Goal: Contribute content: Contribute content

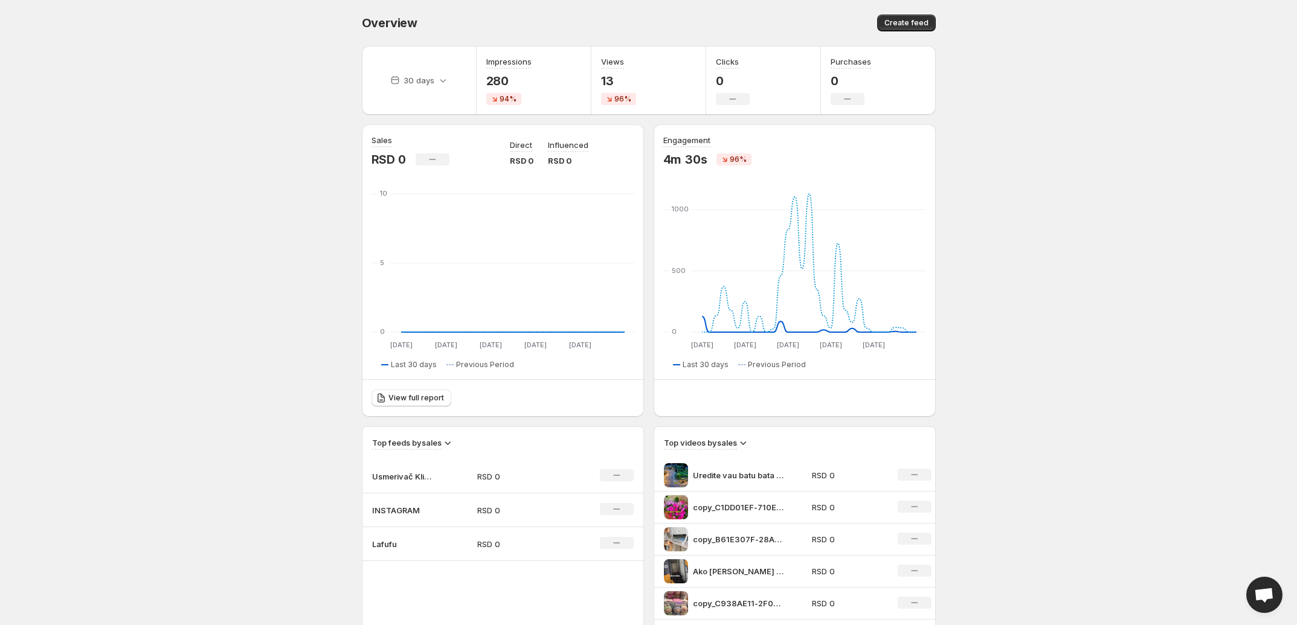
click at [419, 505] on p "INSTAGRAM" at bounding box center [402, 510] width 60 height 12
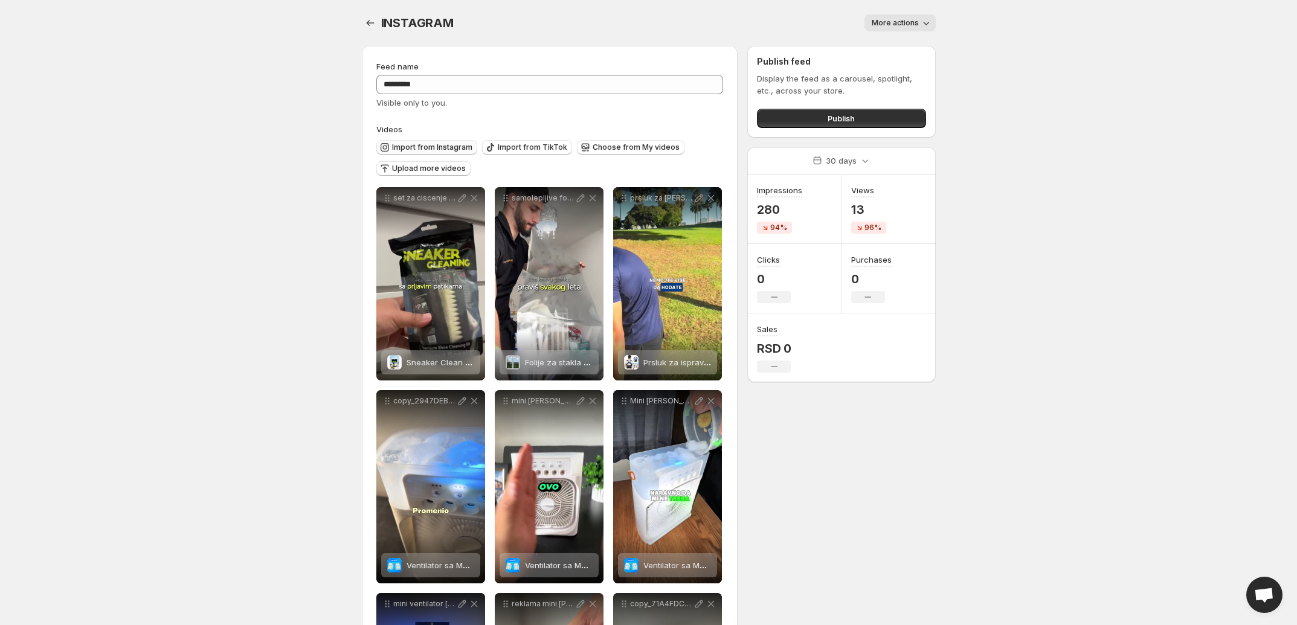
click at [458, 149] on span "Import from Instagram" at bounding box center [432, 148] width 80 height 10
click at [503, 152] on span "Import from TikTok" at bounding box center [532, 148] width 69 height 10
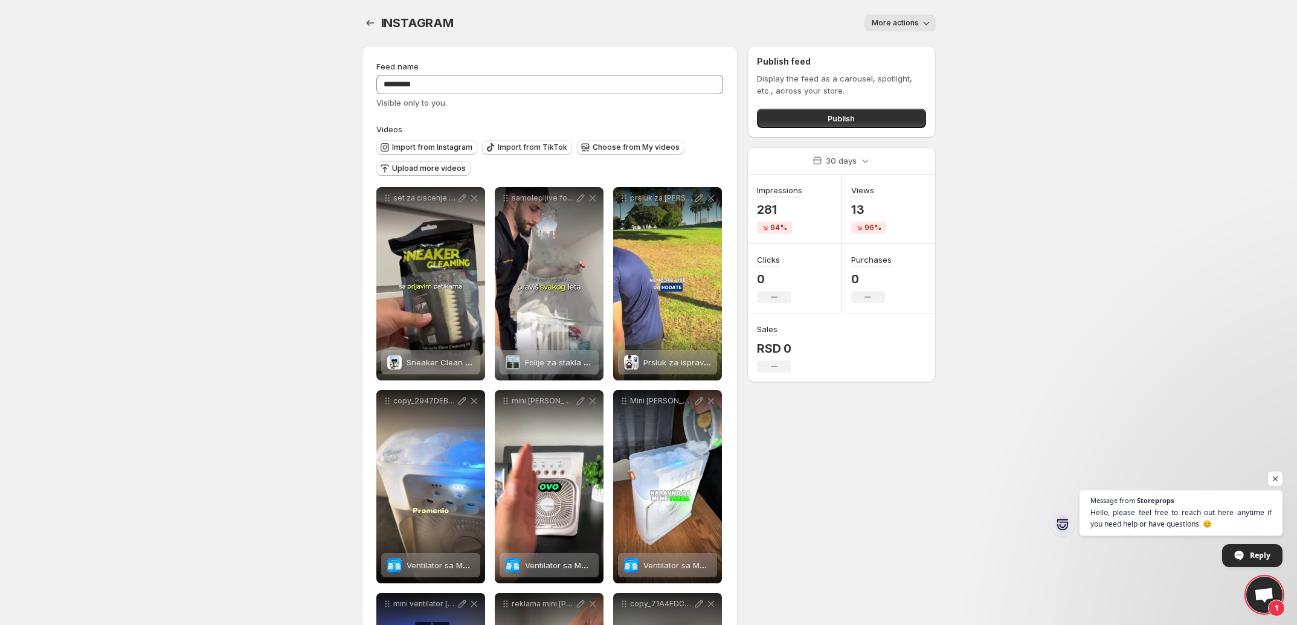
click at [443, 172] on span "Upload more videos" at bounding box center [429, 169] width 74 height 10
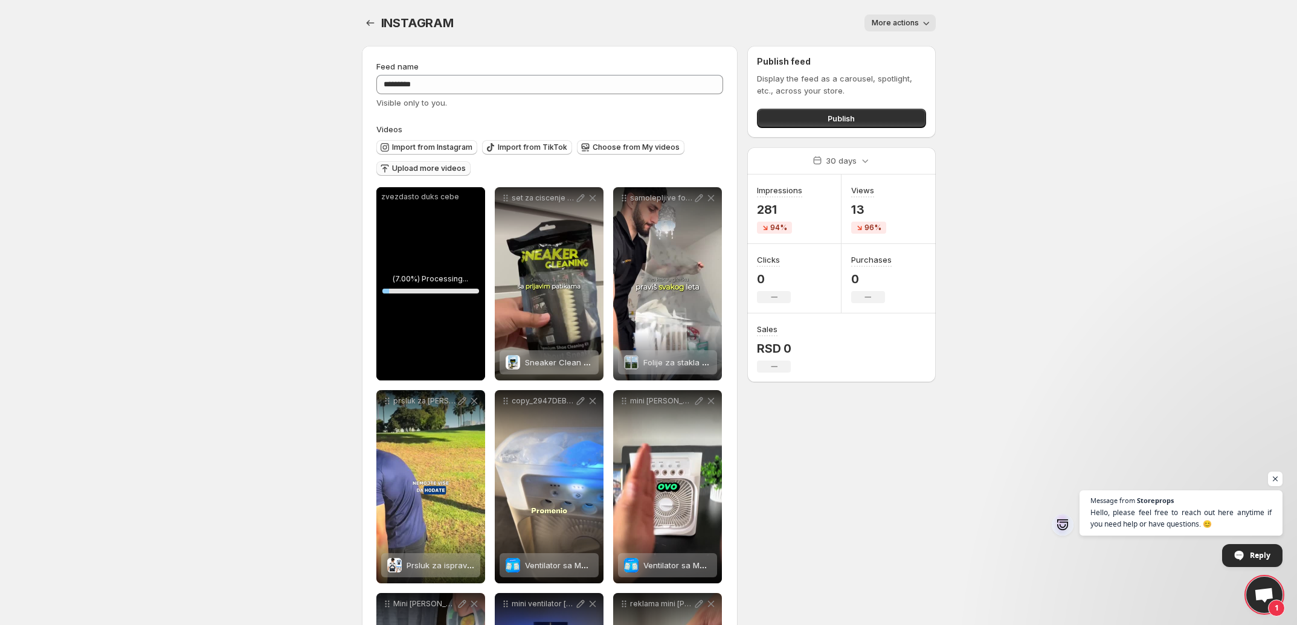
click at [427, 168] on span "Upload more videos" at bounding box center [429, 169] width 74 height 10
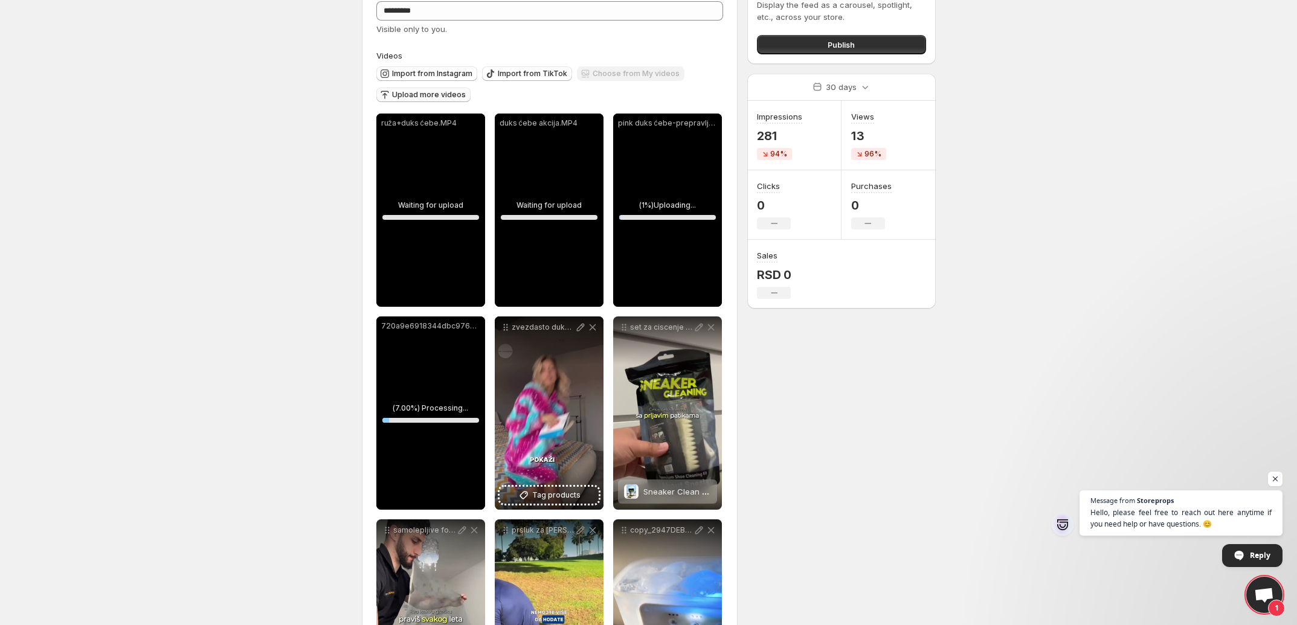
scroll to position [76, 0]
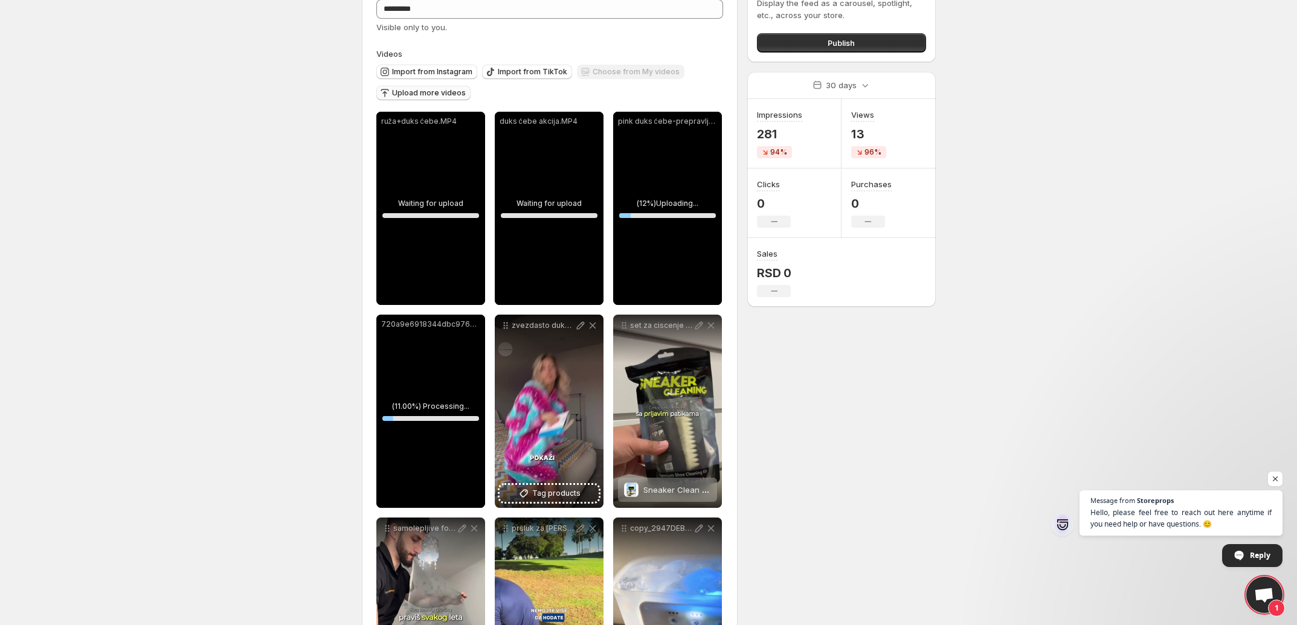
click at [1276, 475] on span "Open chat" at bounding box center [1275, 479] width 14 height 14
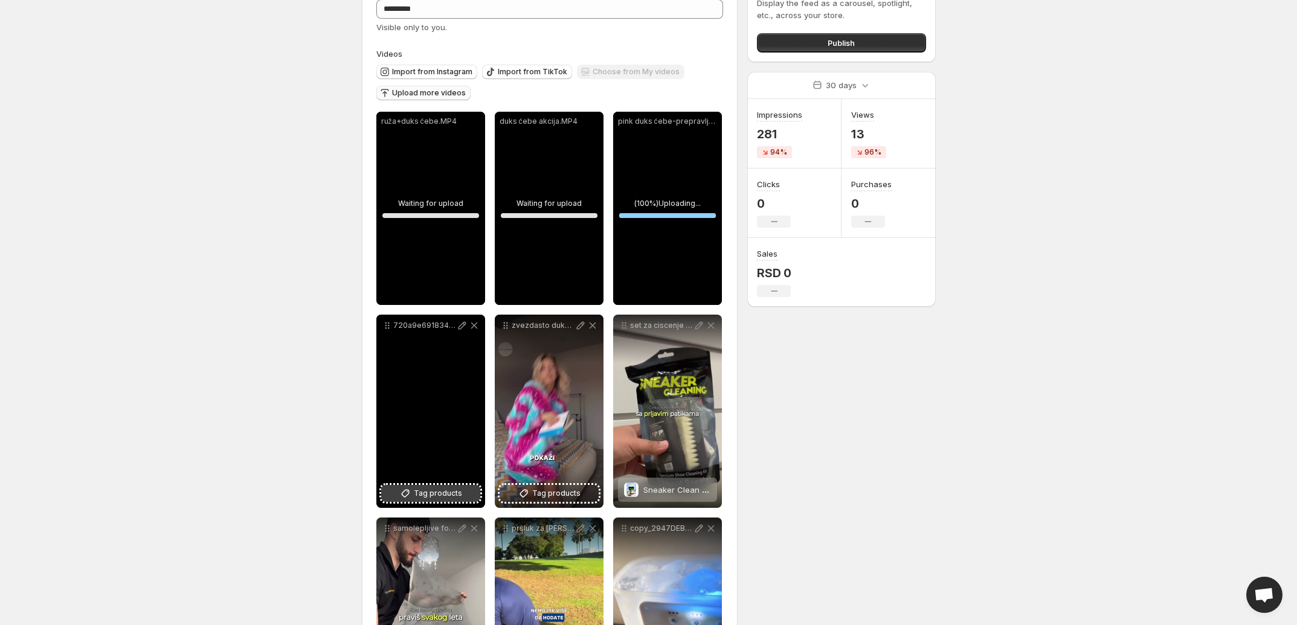
click at [427, 501] on button "Tag products" at bounding box center [430, 493] width 99 height 17
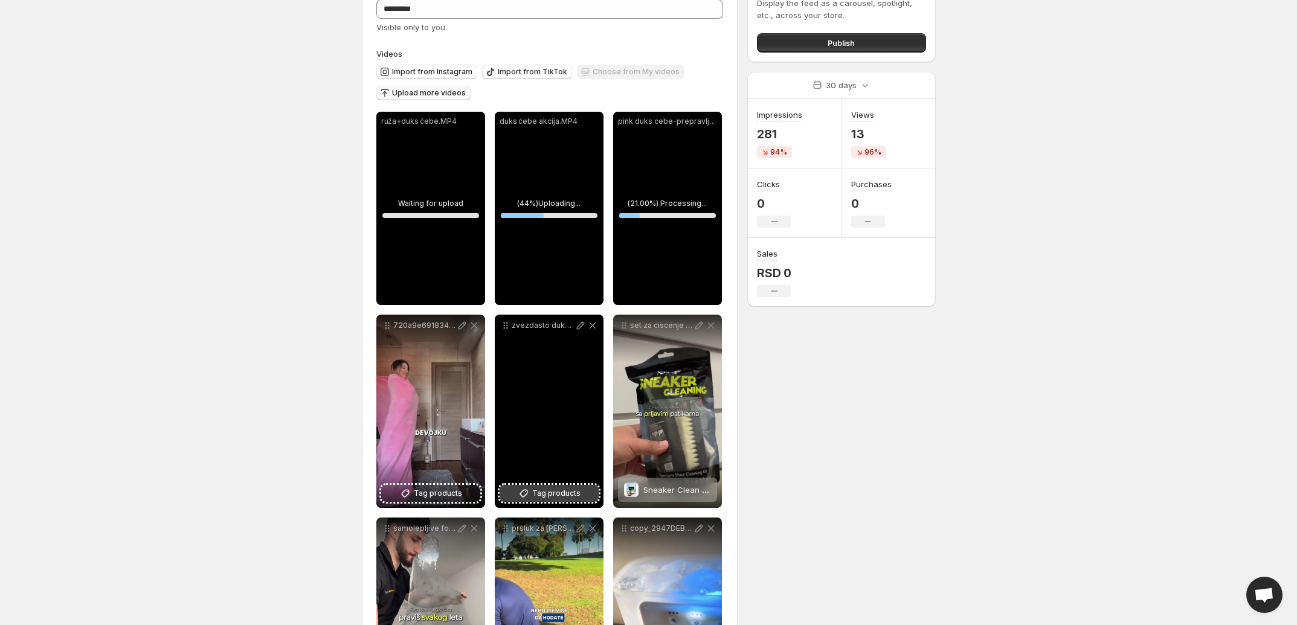
click at [562, 492] on span "Tag products" at bounding box center [556, 494] width 48 height 12
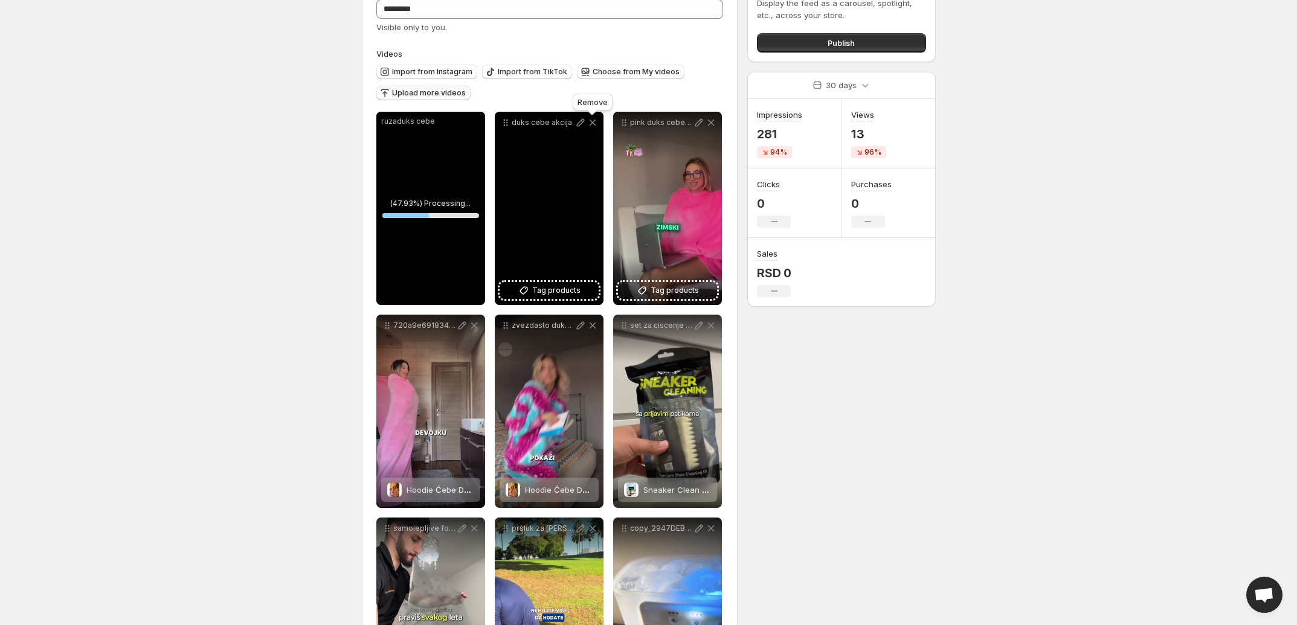
click at [595, 123] on icon at bounding box center [593, 123] width 12 height 12
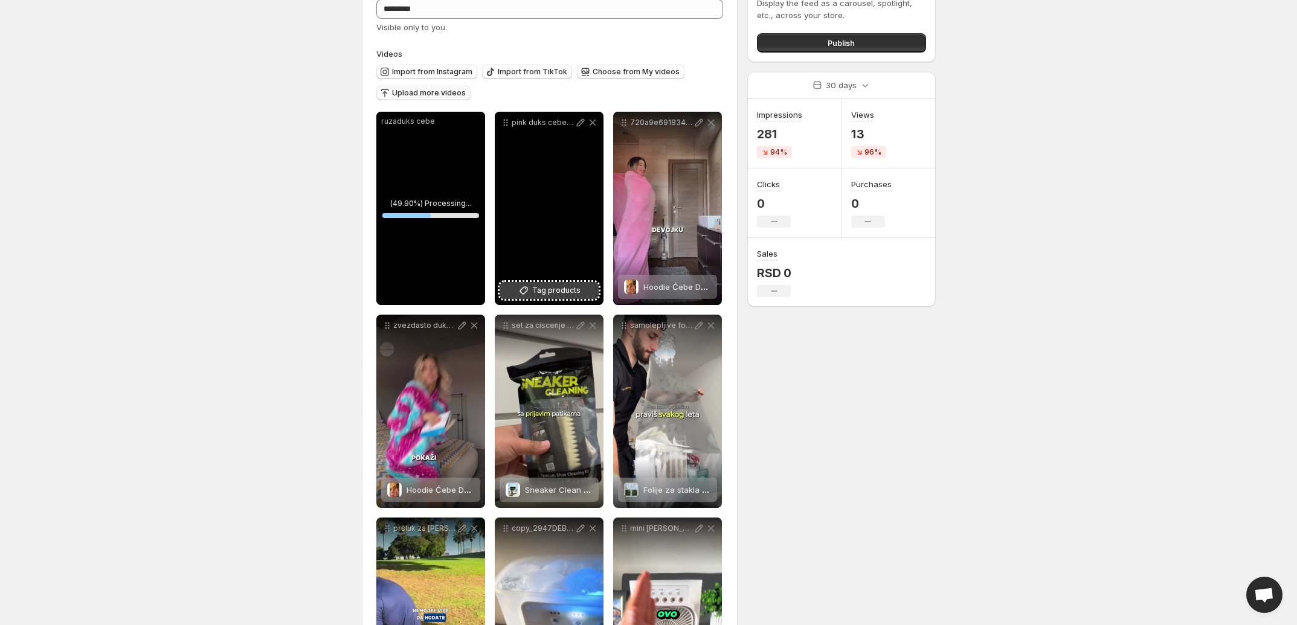
click at [572, 288] on span "Tag products" at bounding box center [556, 291] width 48 height 12
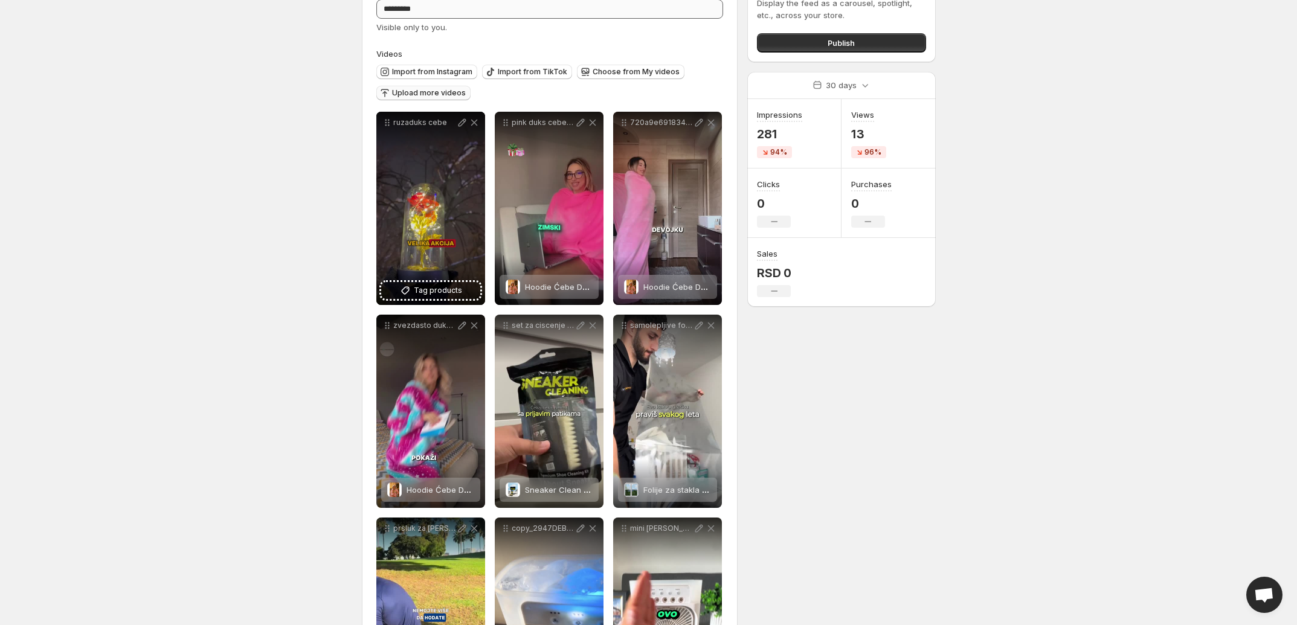
scroll to position [0, 0]
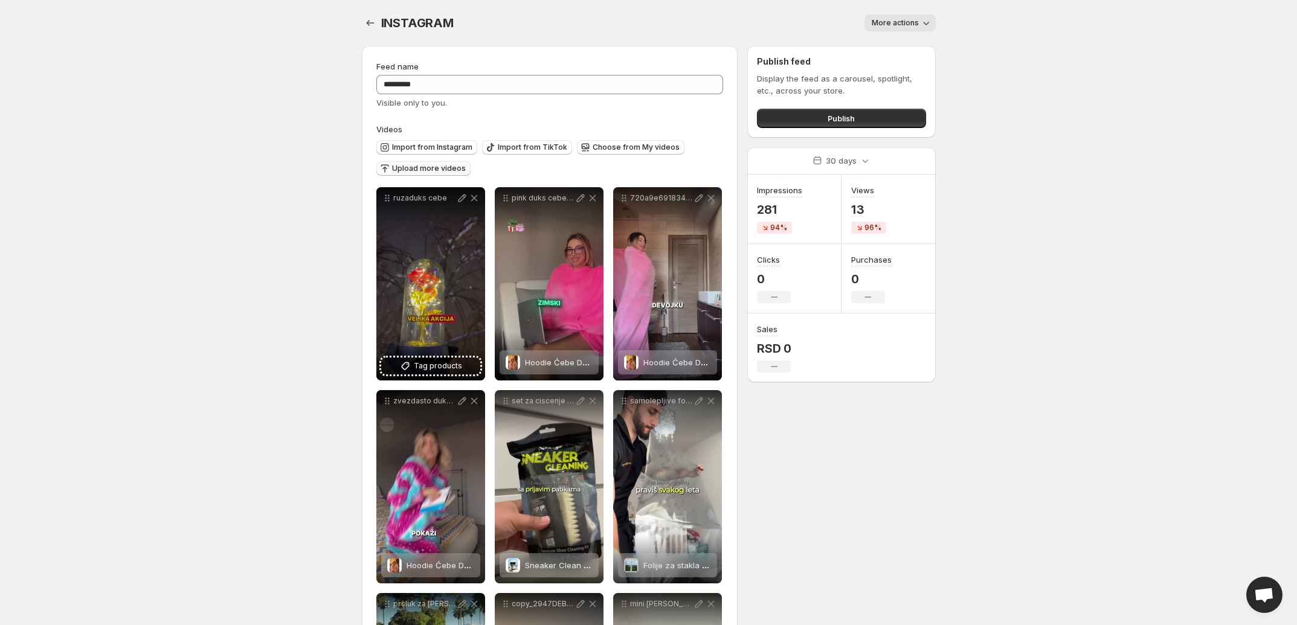
click at [448, 166] on span "Upload more videos" at bounding box center [429, 169] width 74 height 10
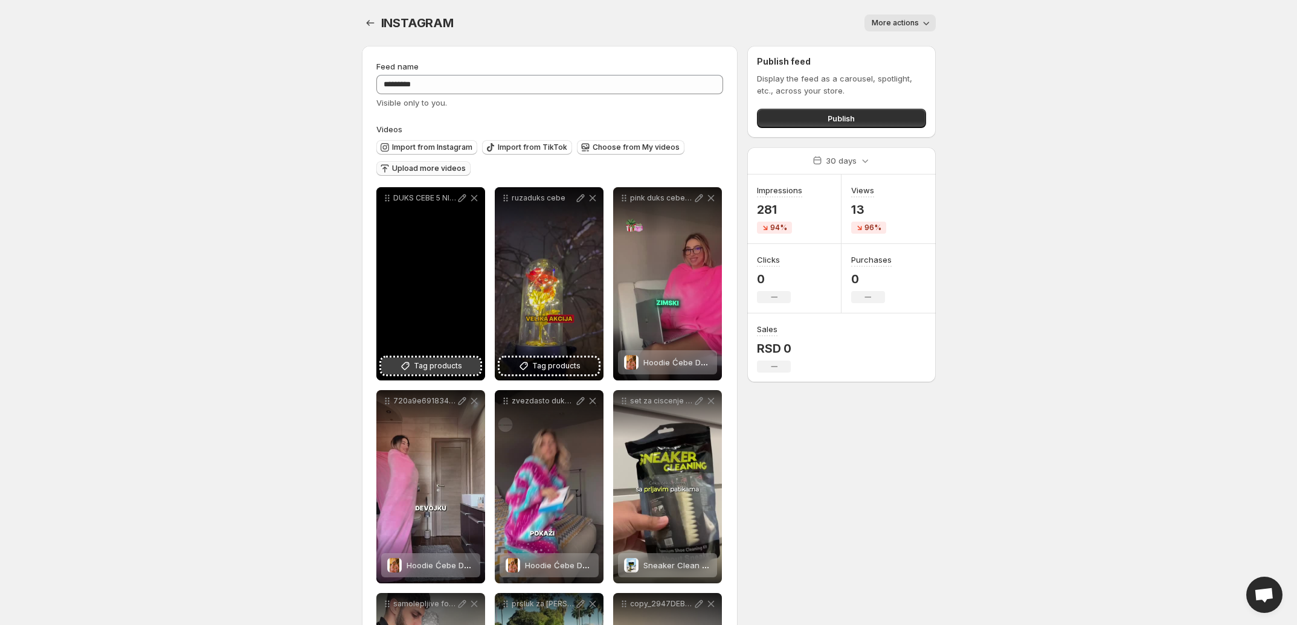
click at [396, 364] on button "Tag products" at bounding box center [430, 366] width 99 height 17
